Goal: Task Accomplishment & Management: Use online tool/utility

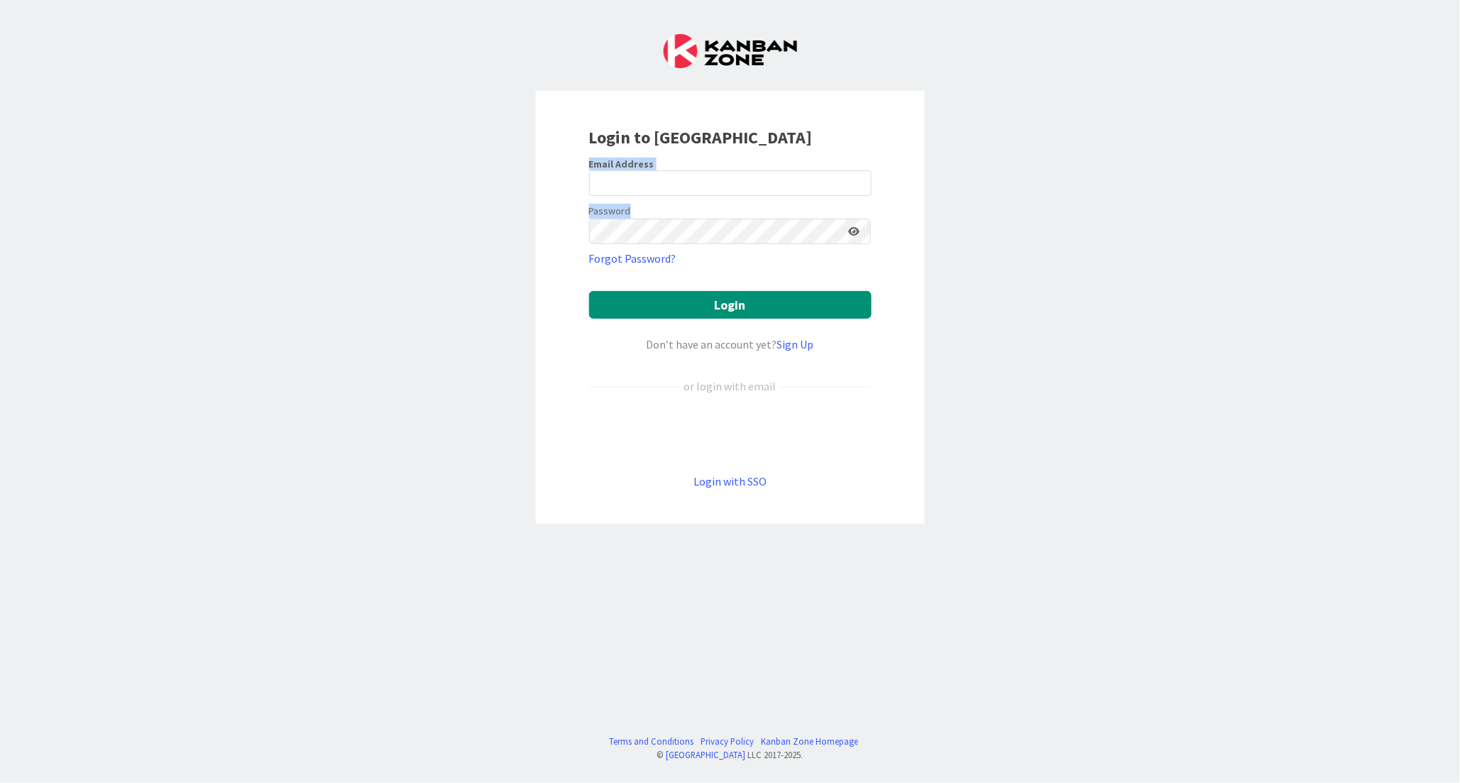
drag, startPoint x: 1054, startPoint y: 211, endPoint x: 694, endPoint y: 188, distance: 361.2
click at [694, 188] on div "Login to [GEOGRAPHIC_DATA] Email Address Password Forgot Password? Login Don’t …" at bounding box center [730, 391] width 1460 height 783
click at [694, 188] on input "email" at bounding box center [730, 183] width 282 height 26
paste input "[PERSON_NAME][EMAIL_ADDRESS][PERSON_NAME][DOMAIN_NAME]"
type input "[PERSON_NAME][EMAIL_ADDRESS][PERSON_NAME][DOMAIN_NAME]"
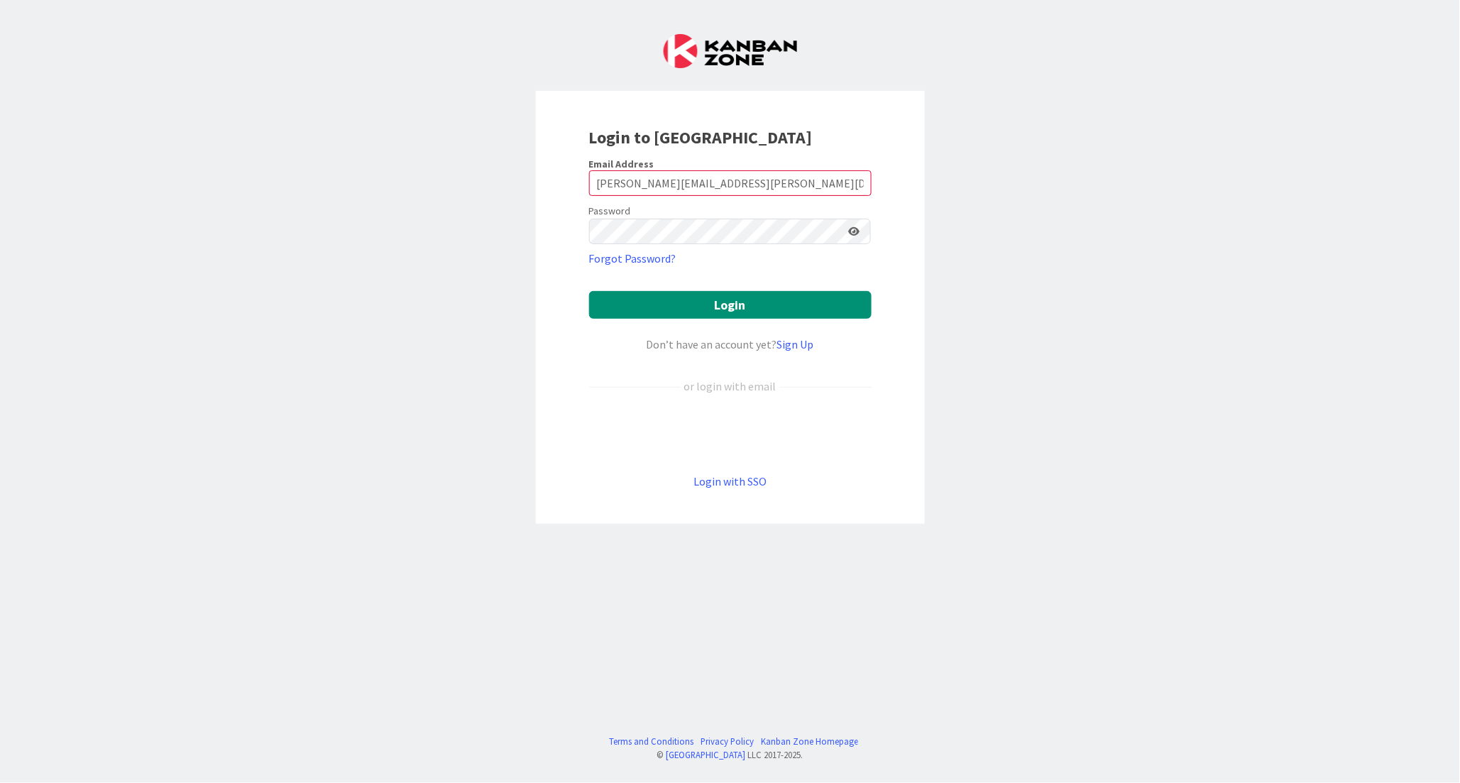
click at [1178, 202] on div "Login to [GEOGRAPHIC_DATA] Email Address [PERSON_NAME][EMAIL_ADDRESS][PERSON_NA…" at bounding box center [730, 391] width 1460 height 783
click at [689, 309] on button "Login" at bounding box center [730, 305] width 282 height 28
